Goal: Task Accomplishment & Management: Manage account settings

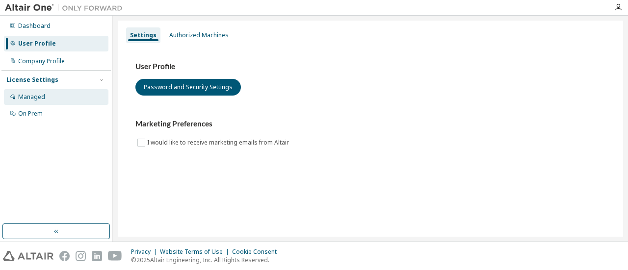
click at [67, 100] on div "Managed" at bounding box center [56, 97] width 105 height 16
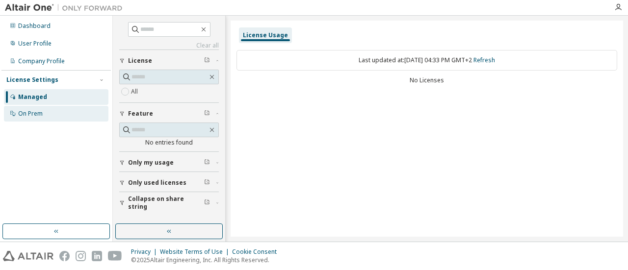
click at [30, 113] on div "On Prem" at bounding box center [30, 114] width 25 height 8
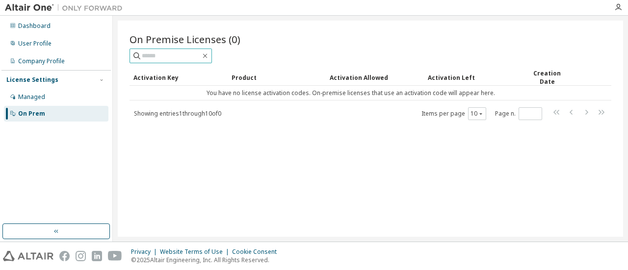
click at [173, 60] on span at bounding box center [171, 56] width 82 height 15
click at [174, 57] on input "text" at bounding box center [171, 56] width 59 height 10
type input "****"
click at [209, 56] on icon "button" at bounding box center [205, 56] width 8 height 8
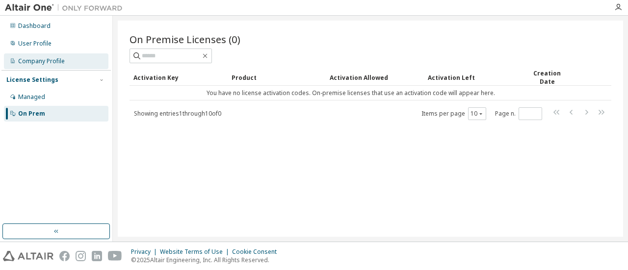
click at [43, 60] on div "Company Profile" at bounding box center [41, 61] width 47 height 8
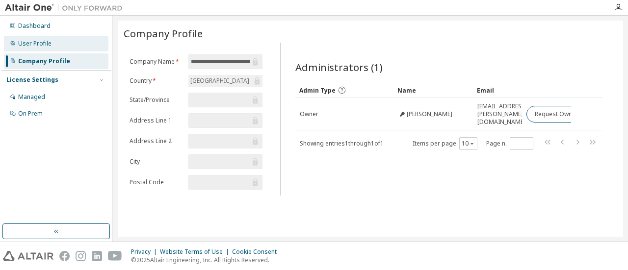
click at [51, 38] on div "User Profile" at bounding box center [56, 44] width 105 height 16
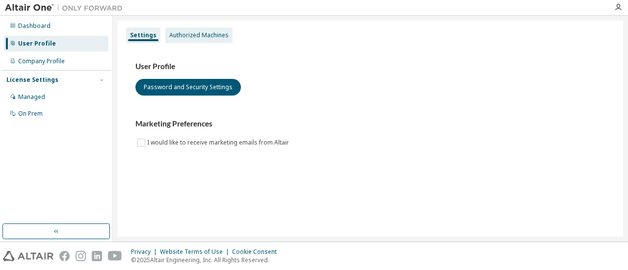
click at [196, 29] on div "Authorized Machines" at bounding box center [198, 35] width 67 height 16
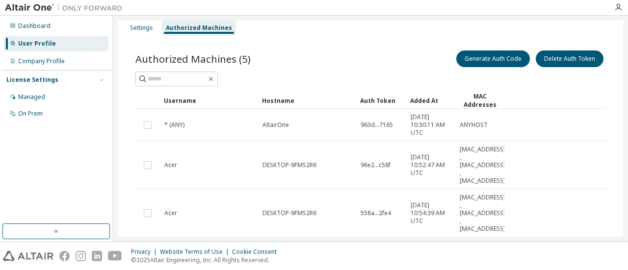
scroll to position [8, 0]
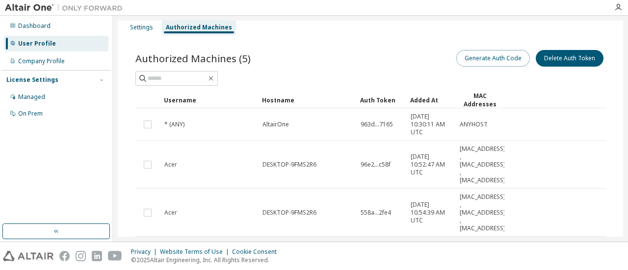
click at [471, 58] on button "Generate Auth Code" at bounding box center [493, 58] width 74 height 17
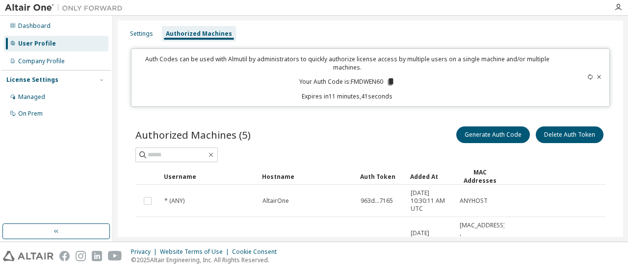
scroll to position [1, 0]
click at [392, 81] on icon at bounding box center [390, 82] width 9 height 9
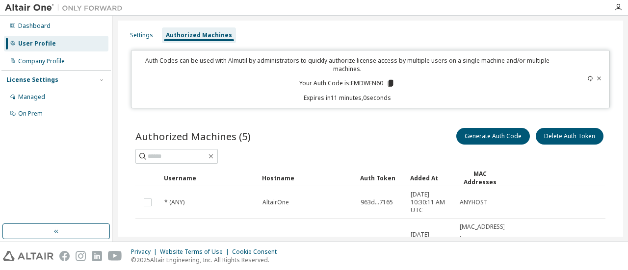
scroll to position [2, 0]
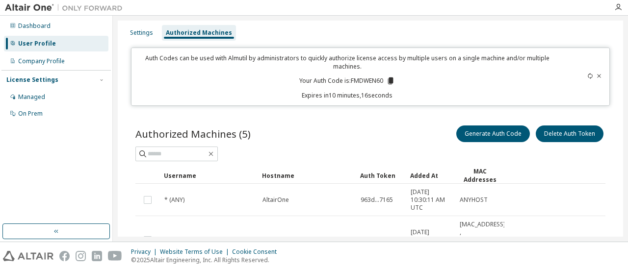
click at [489, 5] on div at bounding box center [368, 7] width 481 height 15
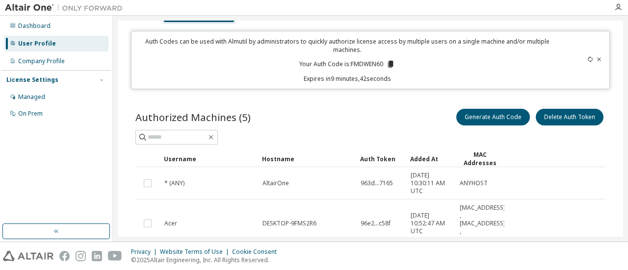
scroll to position [20, 0]
click at [388, 63] on icon at bounding box center [390, 63] width 5 height 7
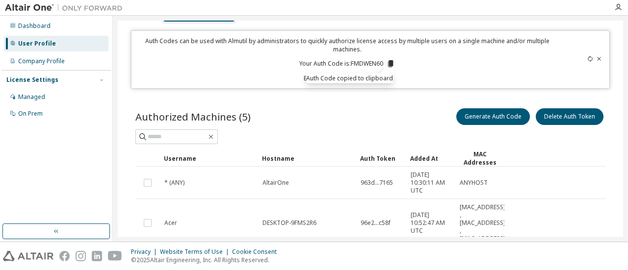
click at [422, 45] on p "Auth Codes can be used with Almutil by administrators to quickly authorize lice…" at bounding box center [347, 45] width 420 height 17
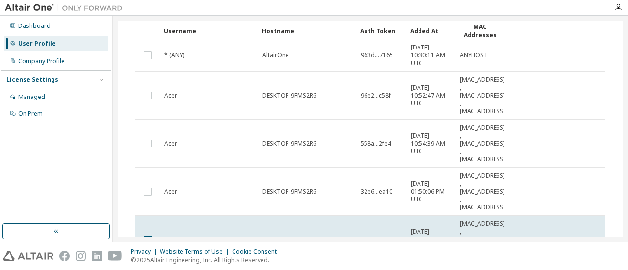
scroll to position [224, 0]
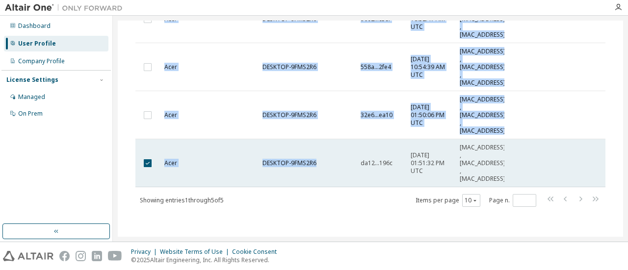
click at [315, 160] on span "DESKTOP-9FMS2R6" at bounding box center [289, 163] width 54 height 8
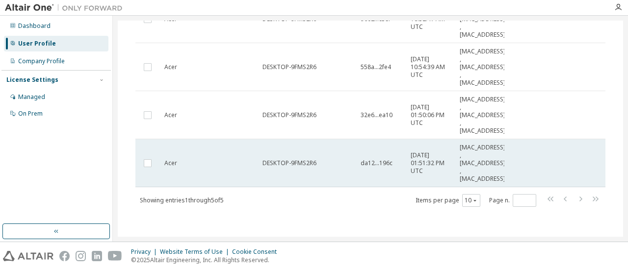
click at [316, 160] on div "DESKTOP-9FMS2R6" at bounding box center [306, 163] width 89 height 8
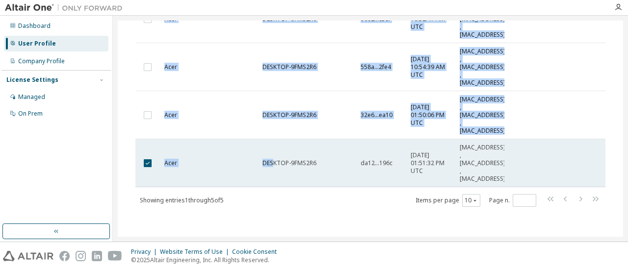
drag, startPoint x: 313, startPoint y: 160, endPoint x: 280, endPoint y: 160, distance: 33.4
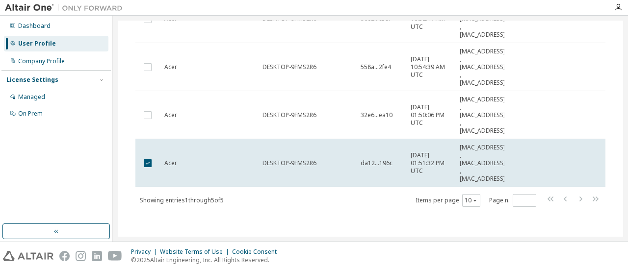
click at [295, 206] on div "Authorized Machines (5) Generate Auth Code Delete Auth Token Clear Load Save Sa…" at bounding box center [371, 62] width 494 height 342
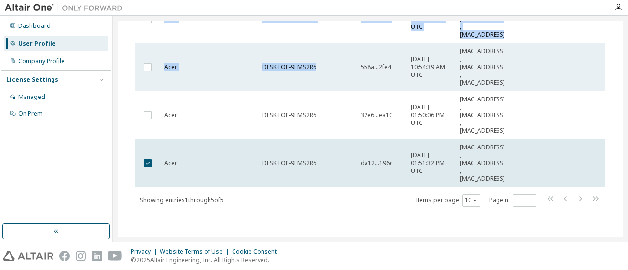
drag, startPoint x: 265, startPoint y: 166, endPoint x: 315, endPoint y: 69, distance: 109.7
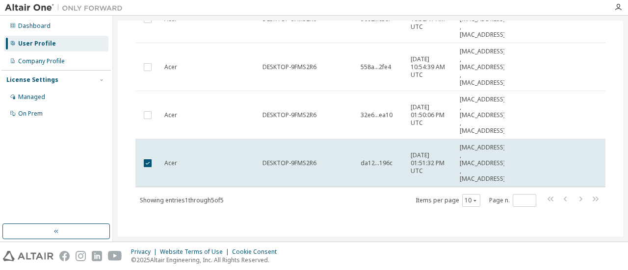
click at [336, 205] on div "Showing entries 1 through 5 of 5 Items per page 10 Page n. *" at bounding box center [370, 200] width 470 height 14
click at [335, 221] on div "Authorized Machines (5) Generate Auth Code Delete Auth Token Clear Load Save Sa…" at bounding box center [371, 62] width 494 height 342
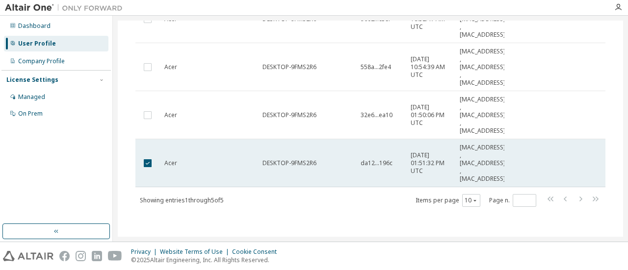
click at [371, 164] on span "da12...196c" at bounding box center [377, 163] width 32 height 8
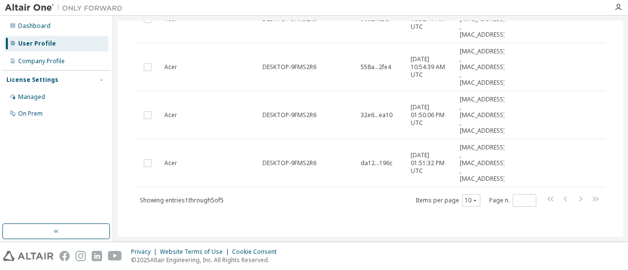
click at [371, 164] on span "da12...196c" at bounding box center [377, 163] width 32 height 8
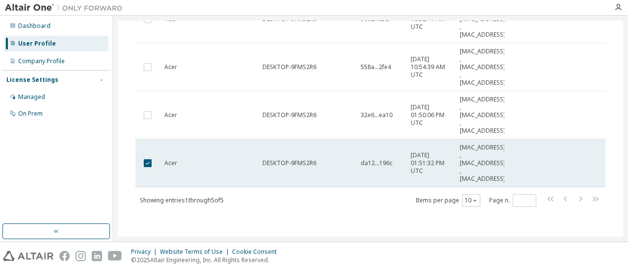
click at [357, 168] on td "da12...196c" at bounding box center [381, 163] width 50 height 48
click at [394, 161] on div "da12...196c" at bounding box center [381, 163] width 41 height 8
